Goal: Find specific page/section: Find specific page/section

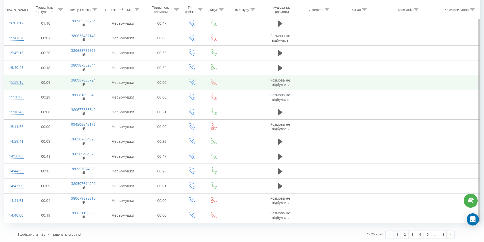
click at [177, 75] on td "00:00" at bounding box center [162, 82] width 37 height 15
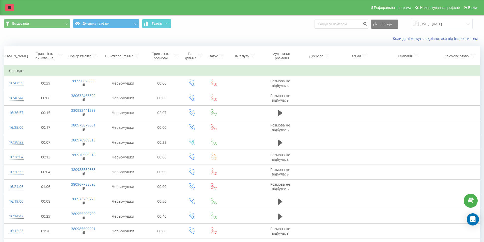
click at [10, 8] on icon at bounding box center [9, 8] width 3 height 4
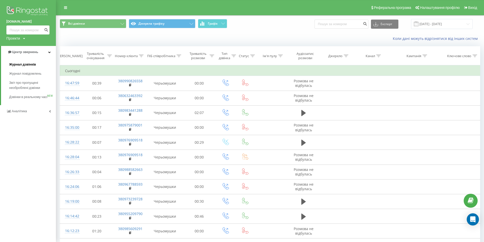
click at [26, 65] on span "Журнал дзвінків" at bounding box center [22, 64] width 27 height 5
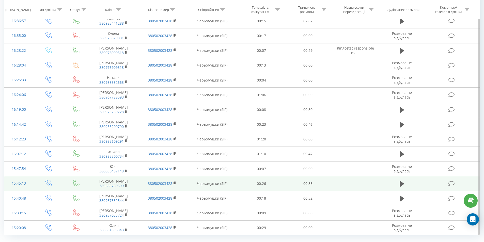
scroll to position [223, 0]
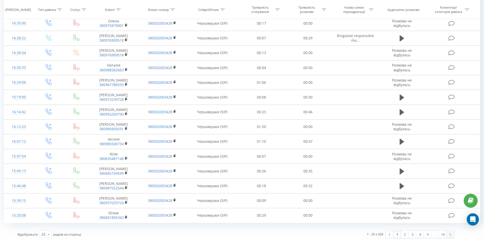
click at [451, 236] on link at bounding box center [451, 234] width 8 height 7
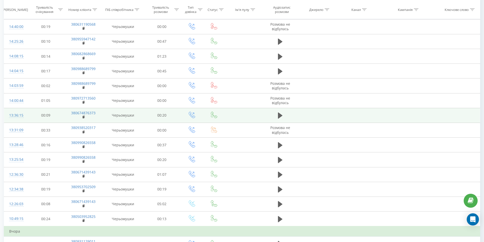
scroll to position [161, 0]
